Goal: Task Accomplishment & Management: Use online tool/utility

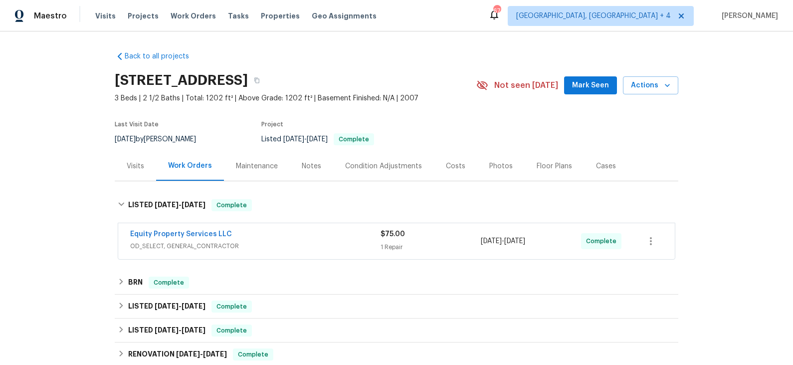
scroll to position [39, 0]
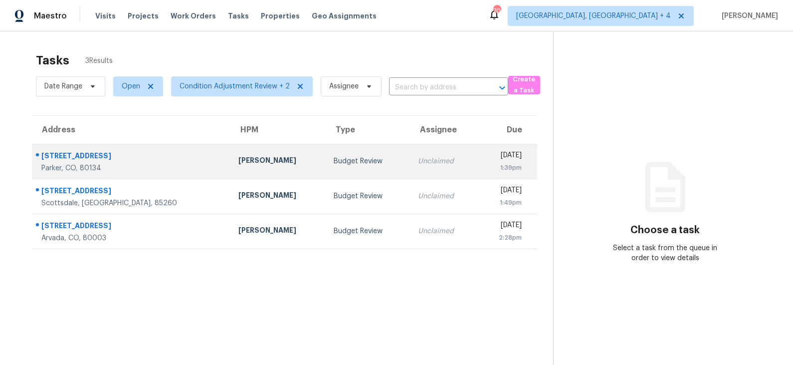
click at [251, 165] on div "David Page" at bounding box center [279, 161] width 80 height 12
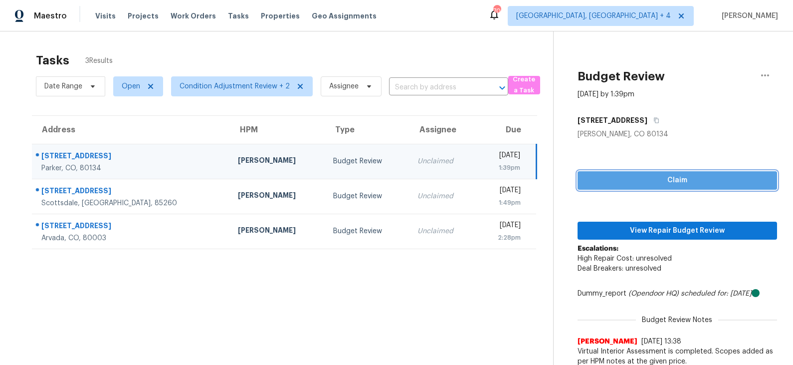
click at [671, 186] on button "Claim" at bounding box center [678, 180] width 200 height 18
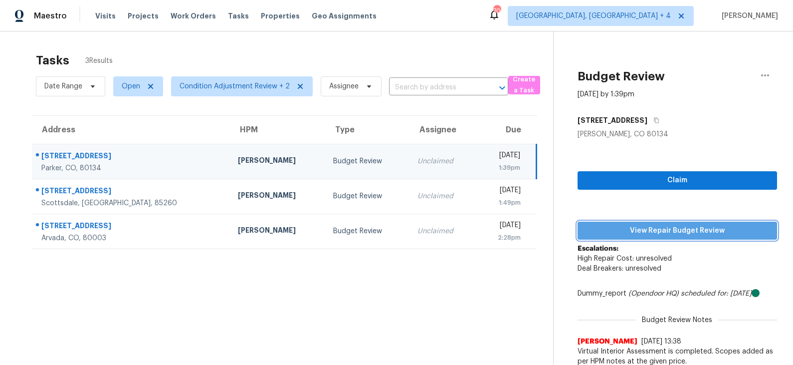
click at [650, 233] on span "View Repair Budget Review" at bounding box center [678, 231] width 184 height 12
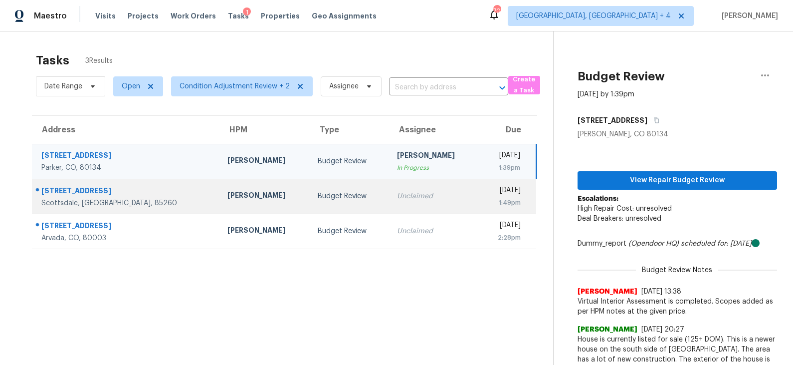
click at [318, 196] on div "Budget Review" at bounding box center [349, 196] width 63 height 10
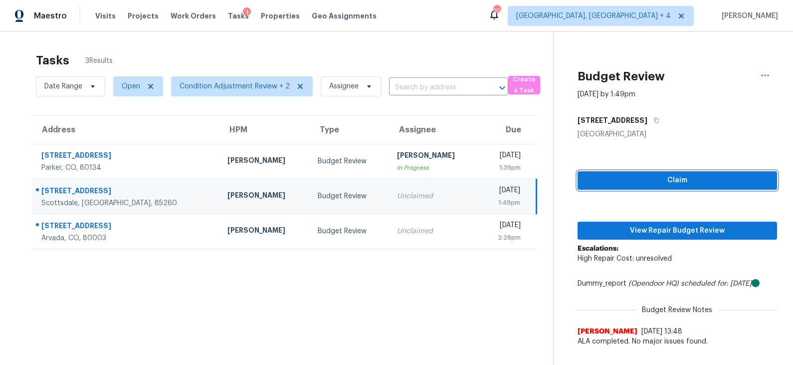
click at [625, 185] on span "Claim" at bounding box center [678, 180] width 184 height 12
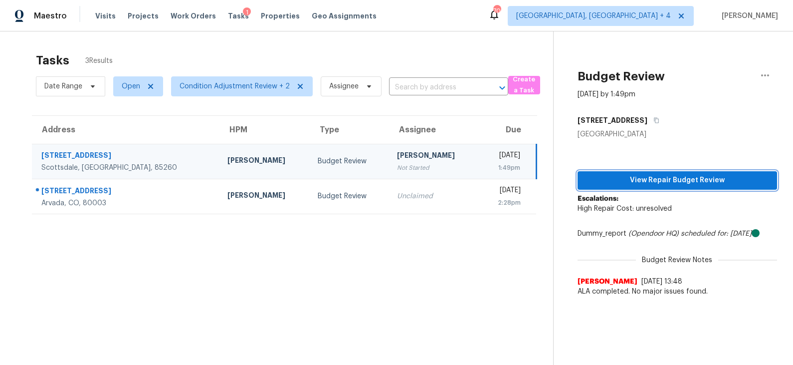
click at [625, 185] on span "View Repair Budget Review" at bounding box center [678, 180] width 184 height 12
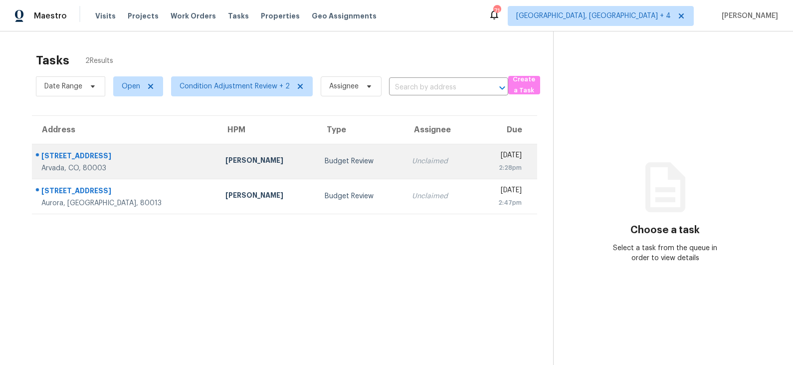
click at [317, 167] on td "Budget Review" at bounding box center [360, 161] width 87 height 35
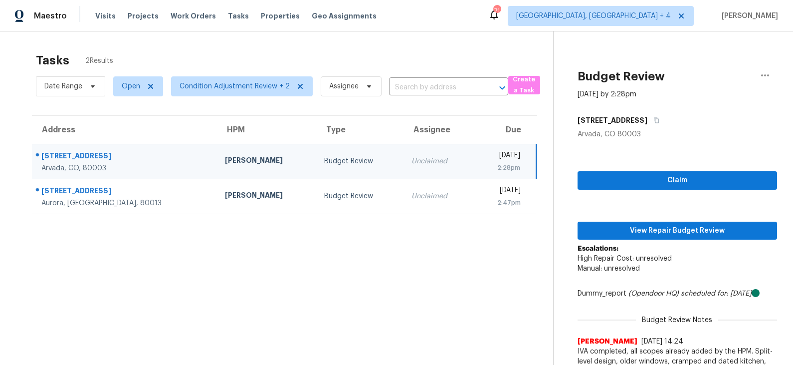
scroll to position [12, 0]
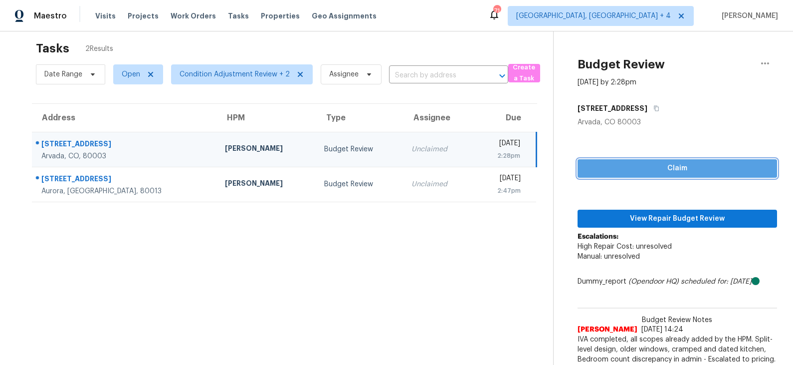
click at [634, 169] on span "Claim" at bounding box center [678, 168] width 184 height 12
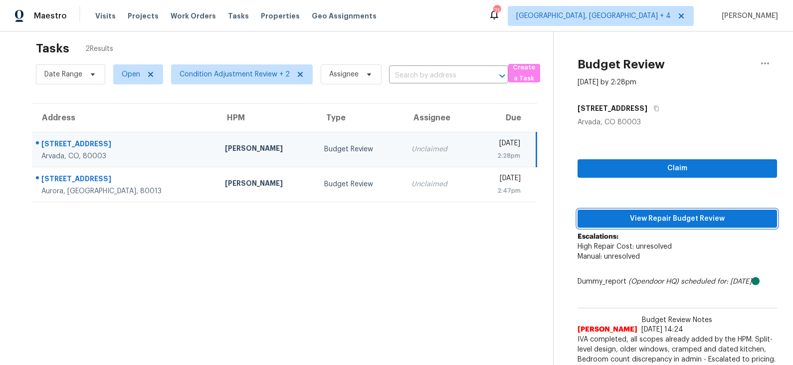
click at [631, 214] on span "View Repair Budget Review" at bounding box center [678, 219] width 184 height 12
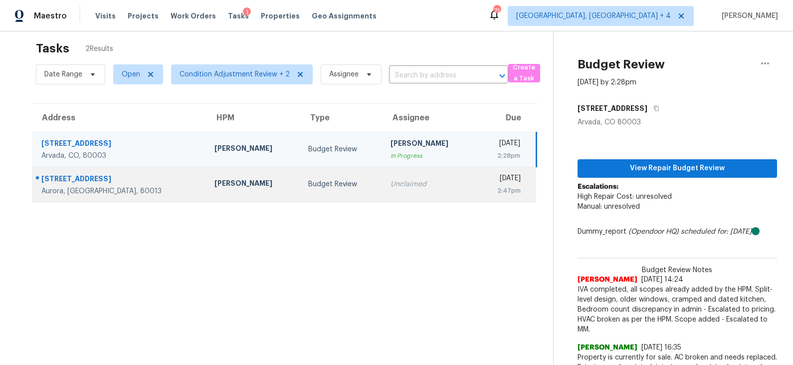
click at [300, 177] on td "Budget Review" at bounding box center [341, 184] width 82 height 35
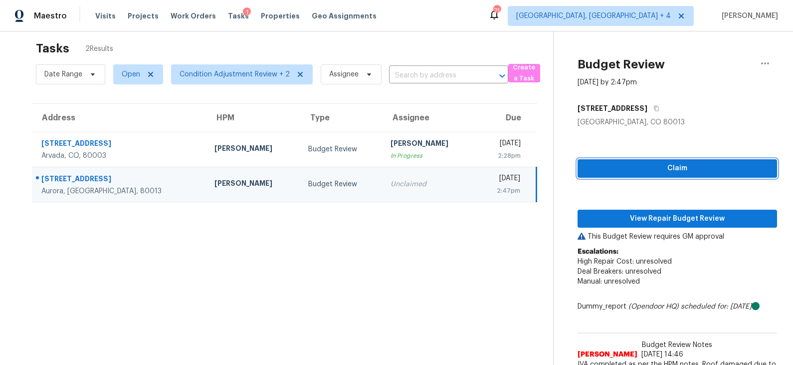
click at [652, 170] on span "Claim" at bounding box center [678, 168] width 184 height 12
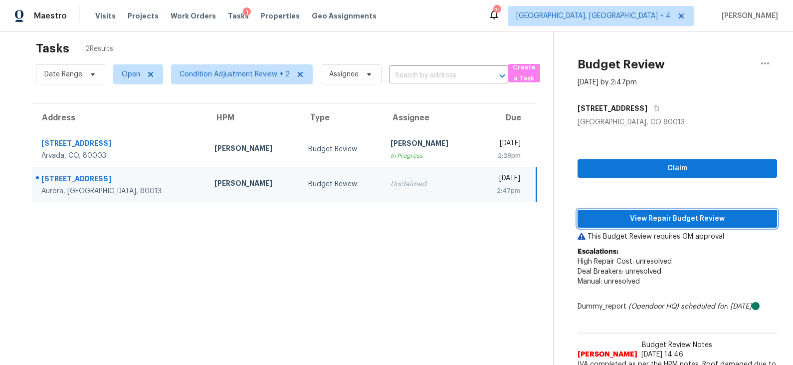
click at [647, 217] on span "View Repair Budget Review" at bounding box center [678, 219] width 184 height 12
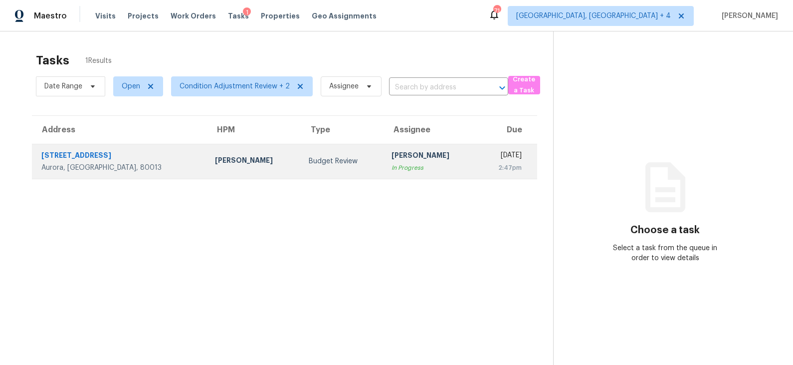
click at [309, 162] on div "Budget Review" at bounding box center [342, 161] width 66 height 10
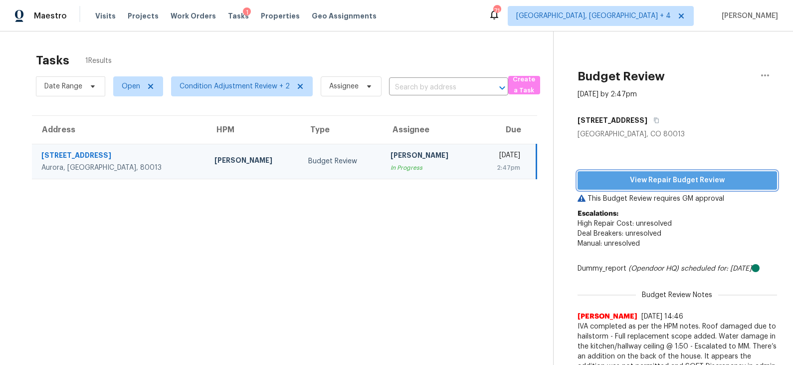
click at [662, 184] on span "View Repair Budget Review" at bounding box center [678, 180] width 184 height 12
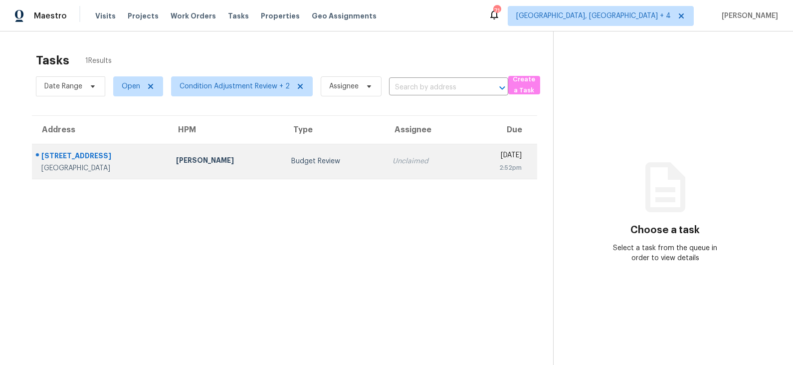
click at [291, 164] on div "Budget Review" at bounding box center [333, 161] width 85 height 10
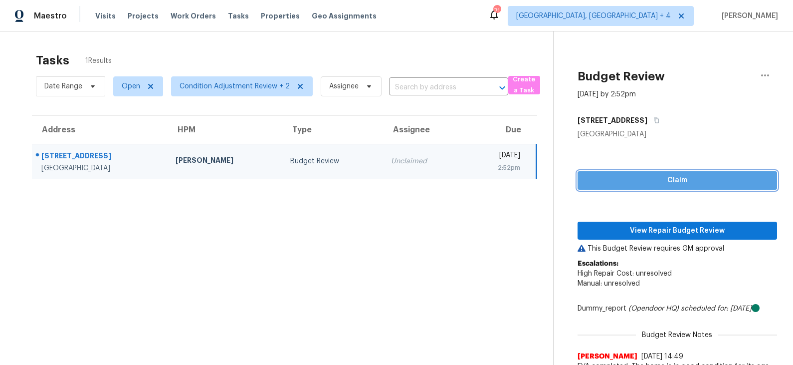
click at [657, 186] on span "Claim" at bounding box center [678, 180] width 184 height 12
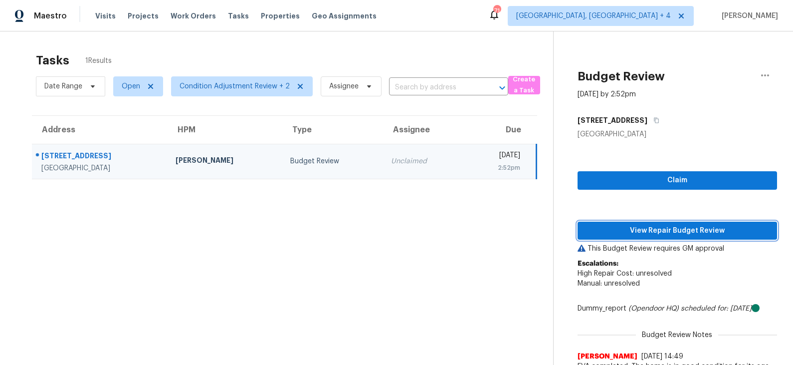
click at [650, 225] on span "View Repair Budget Review" at bounding box center [678, 231] width 184 height 12
